Goal: Find specific page/section: Find specific page/section

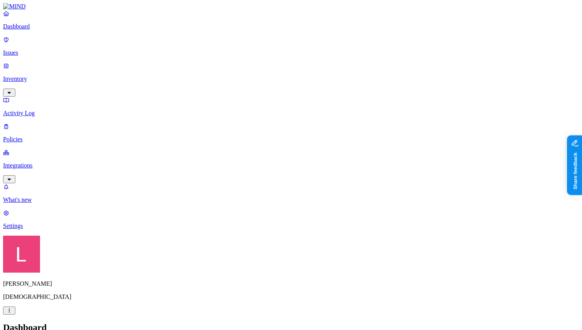
click at [54, 229] on link "Settings" at bounding box center [291, 219] width 576 height 20
click at [47, 62] on link "Inventory" at bounding box center [291, 78] width 576 height 33
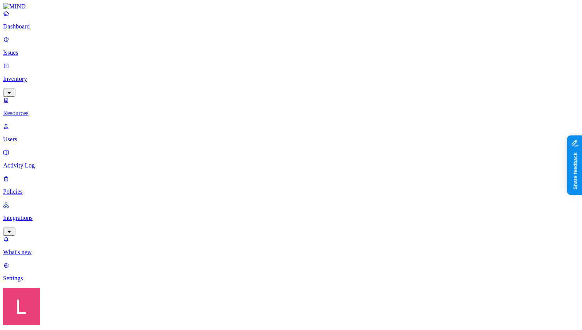
type input "mimecast"
type input "cyberhaven"
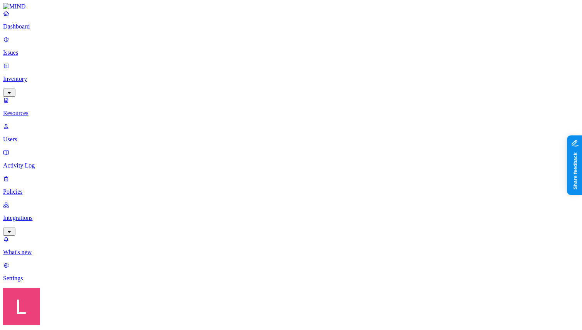
type input "[DOMAIN_NAME]"
